Goal: Check status: Check status

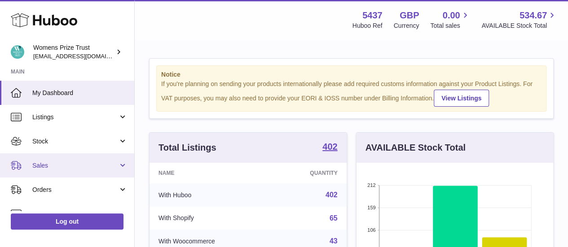
click at [34, 162] on span "Sales" at bounding box center [75, 166] width 86 height 9
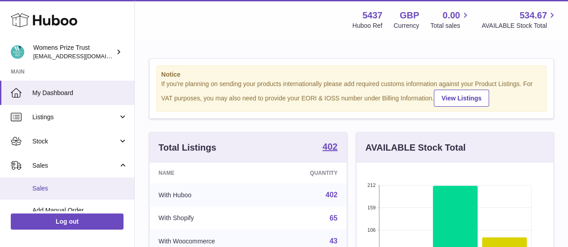
click at [45, 183] on link "Sales" at bounding box center [67, 189] width 134 height 22
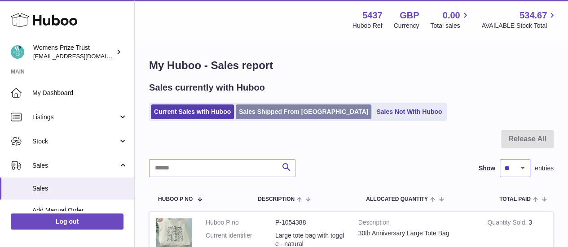
click at [262, 115] on link "Sales Shipped From [GEOGRAPHIC_DATA]" at bounding box center [303, 112] width 135 height 15
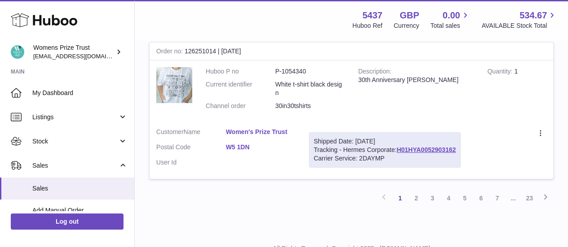
scroll to position [1470, 0]
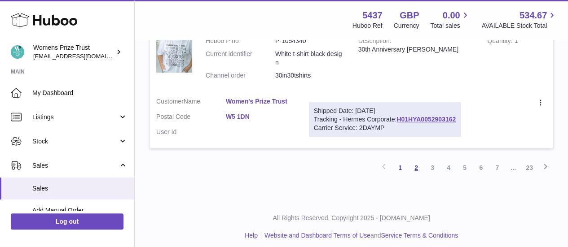
click at [416, 162] on link "2" at bounding box center [416, 168] width 16 height 16
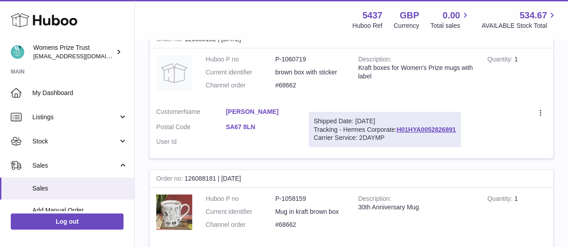
scroll to position [1495, 0]
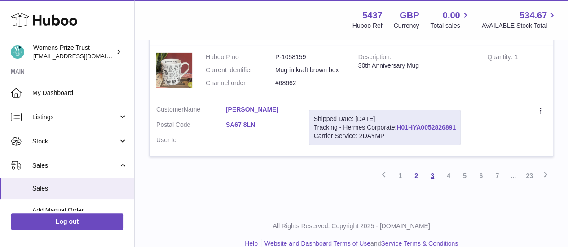
click at [431, 168] on link "3" at bounding box center [432, 176] width 16 height 16
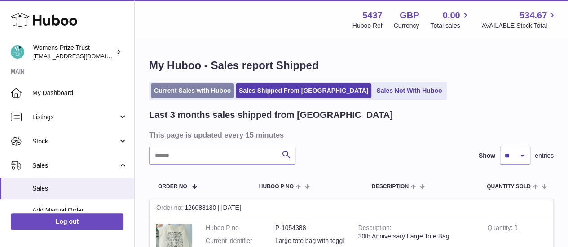
click at [210, 88] on link "Current Sales with Huboo" at bounding box center [192, 90] width 83 height 15
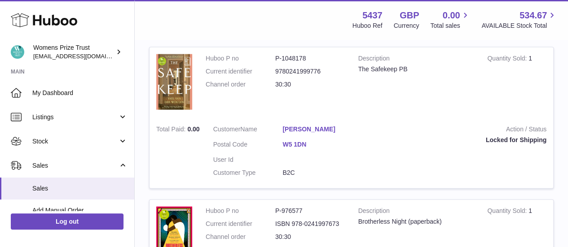
scroll to position [993, 0]
